Goal: Information Seeking & Learning: Learn about a topic

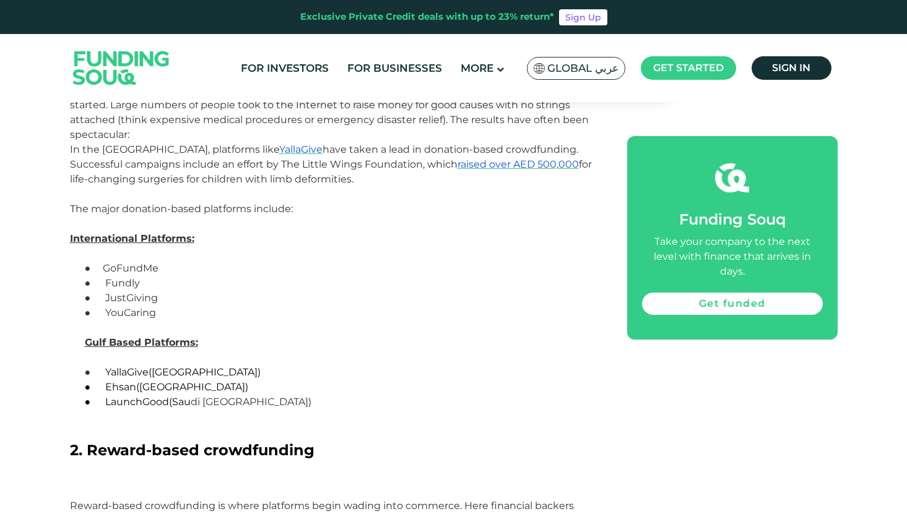
scroll to position [1093, 0]
click at [127, 267] on span "GoFundMe" at bounding box center [131, 268] width 56 height 12
click at [124, 286] on span "Fundly" at bounding box center [122, 283] width 35 height 12
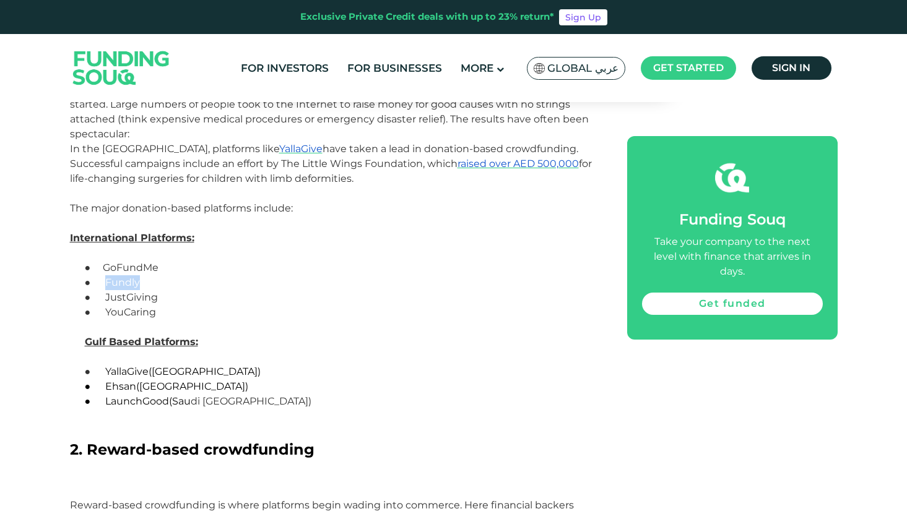
copy span "Fundly"
